Goal: Information Seeking & Learning: Learn about a topic

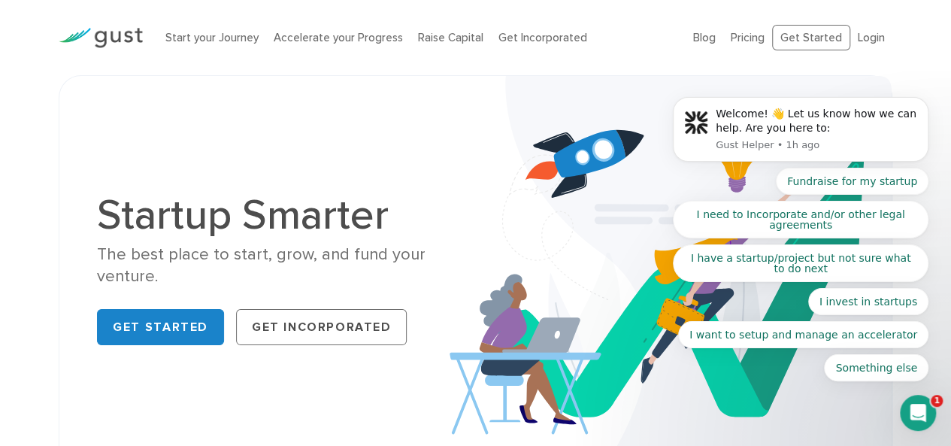
click at [739, 39] on body "Welcome! 👋 Let us know how we can help. Are you here to: Gust Helper • 1h ago F…" at bounding box center [801, 136] width 289 height 527
click at [919, 415] on icon "Open Intercom Messenger" at bounding box center [918, 413] width 25 height 25
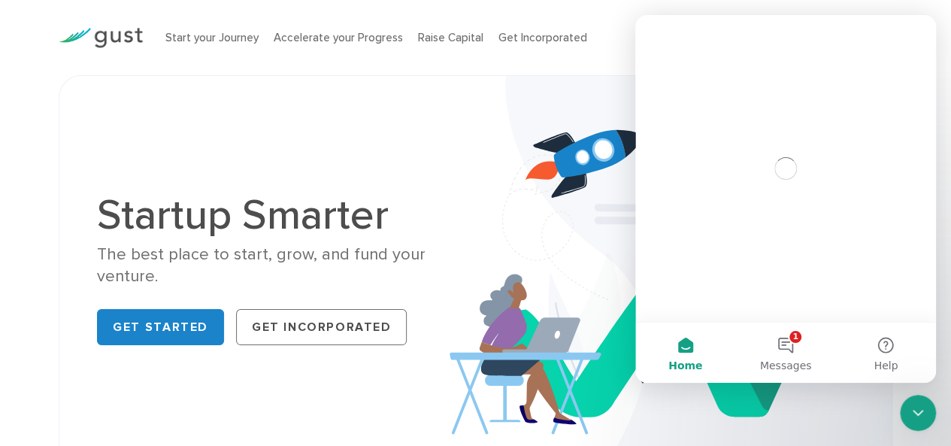
click at [918, 414] on icon "Close Intercom Messenger" at bounding box center [918, 413] width 11 height 6
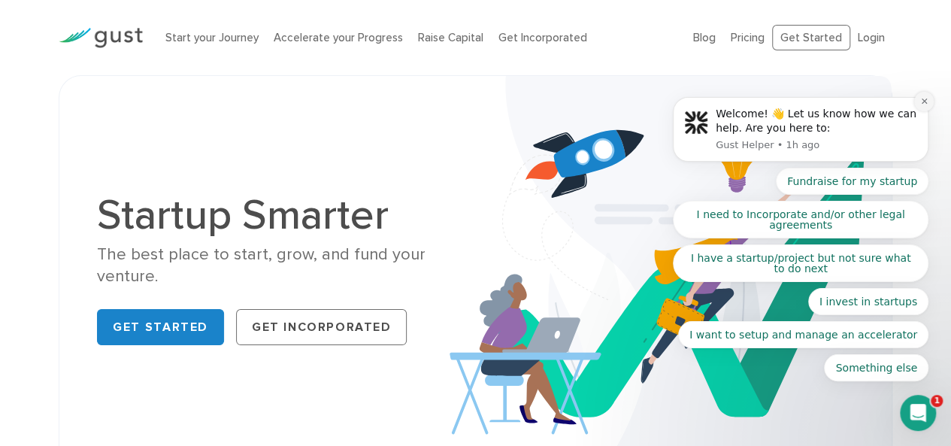
click at [921, 102] on icon "Dismiss notification" at bounding box center [925, 101] width 8 height 8
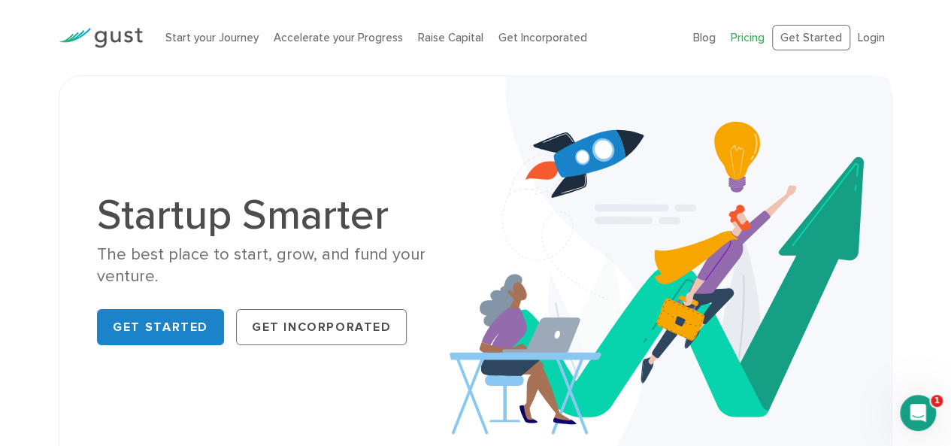
click at [760, 40] on link "Pricing" at bounding box center [748, 38] width 34 height 14
